Goal: Transaction & Acquisition: Purchase product/service

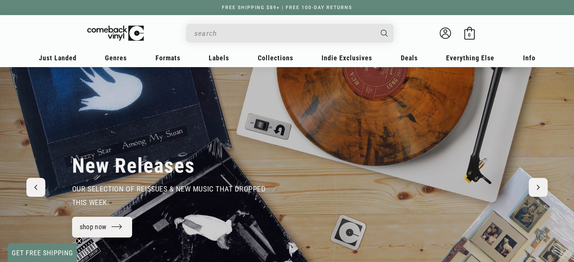
click at [219, 37] on input "Search" at bounding box center [284, 33] width 179 height 15
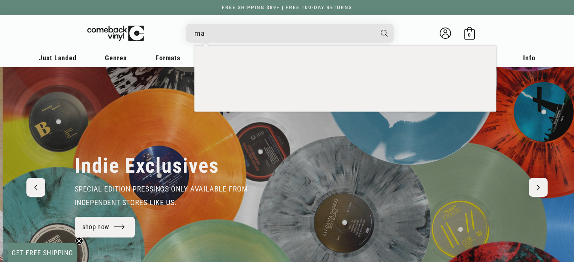
scroll to position [0, 574]
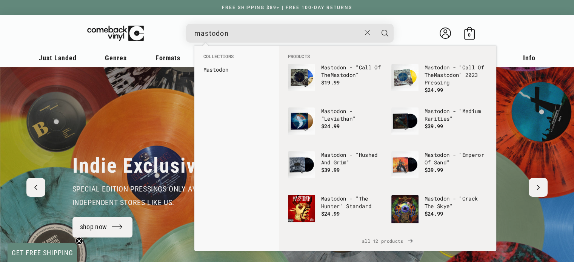
type input "mastodon"
click at [376, 24] on button "Search" at bounding box center [385, 33] width 19 height 19
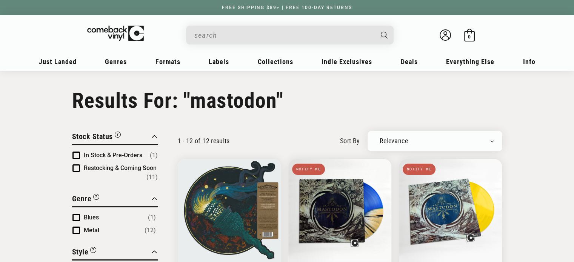
type input "mastodon"
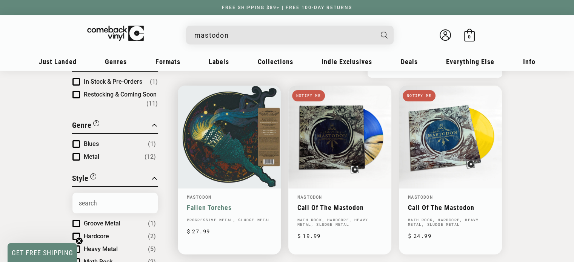
scroll to position [73, 0]
